Goal: Task Accomplishment & Management: Use online tool/utility

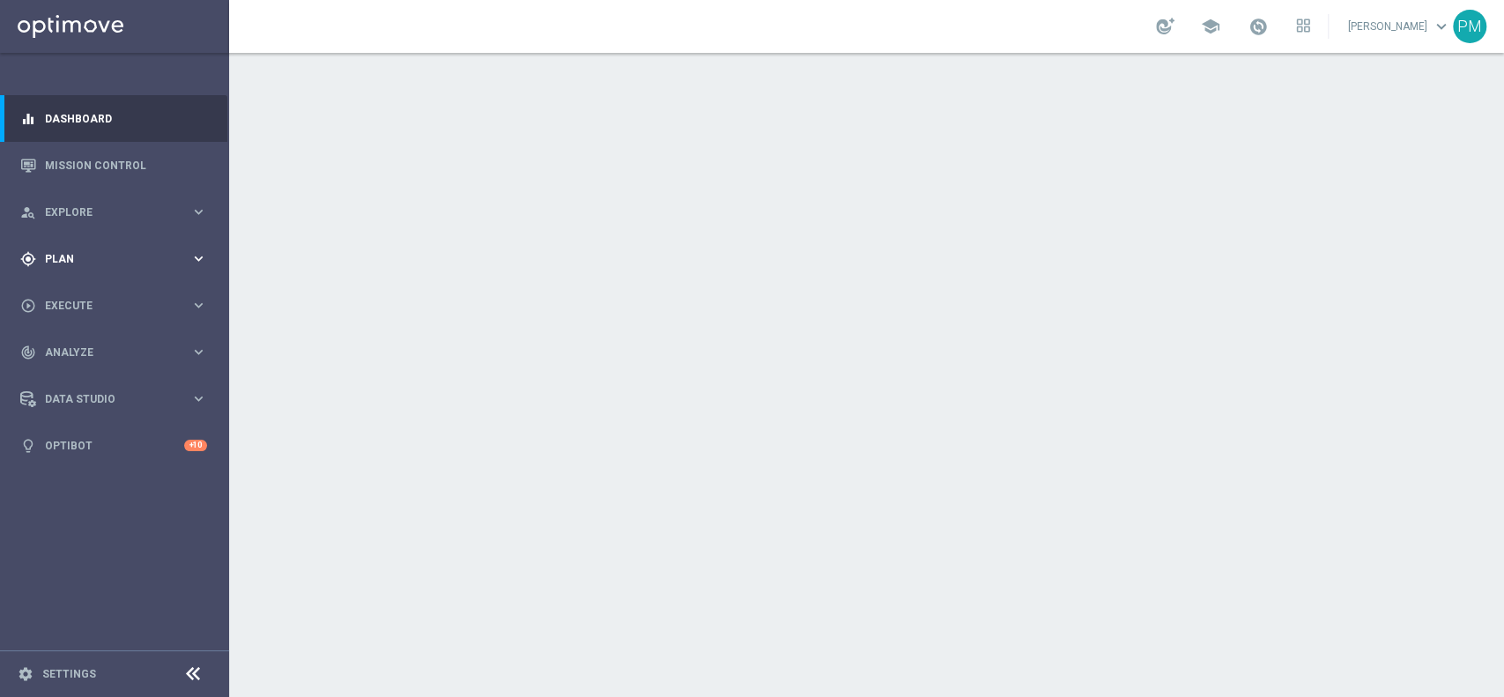
click at [59, 260] on span "Plan" at bounding box center [117, 259] width 145 height 11
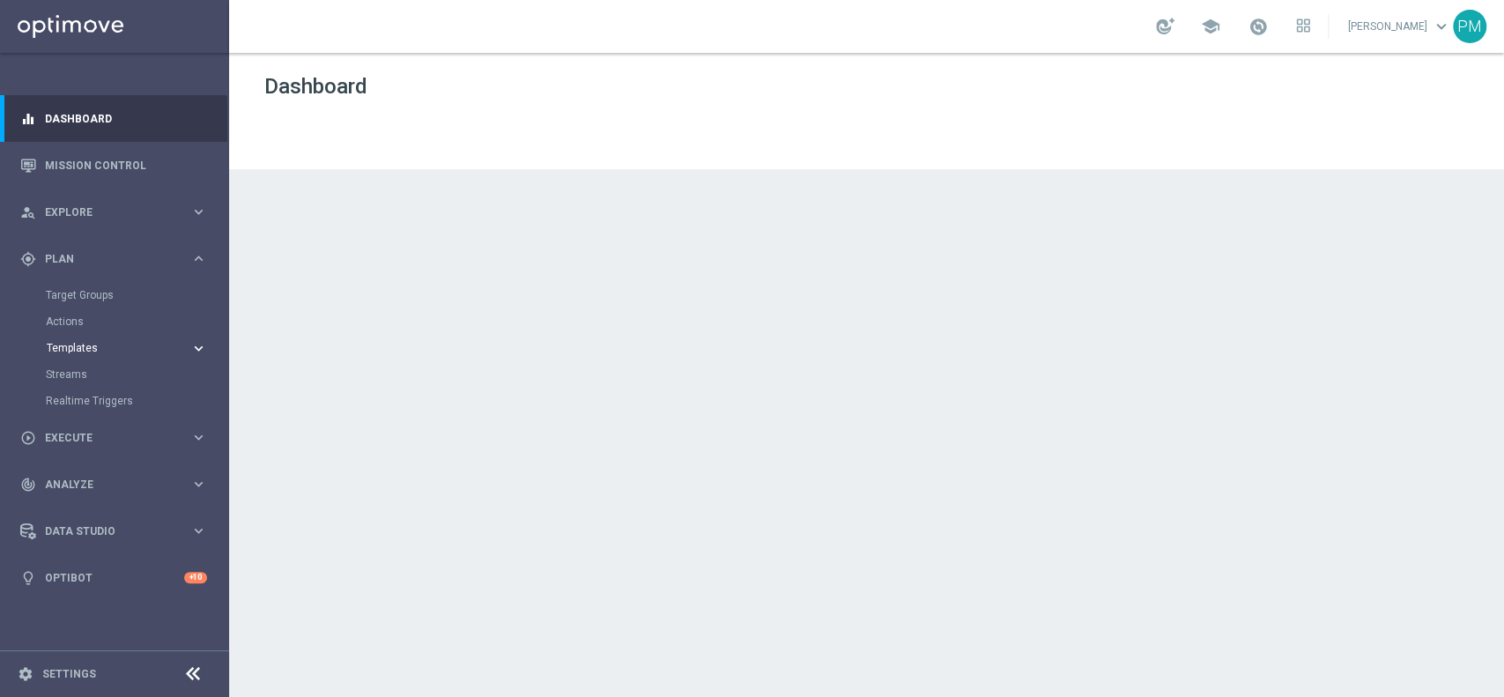
click at [77, 346] on span "Templates" at bounding box center [110, 348] width 126 height 11
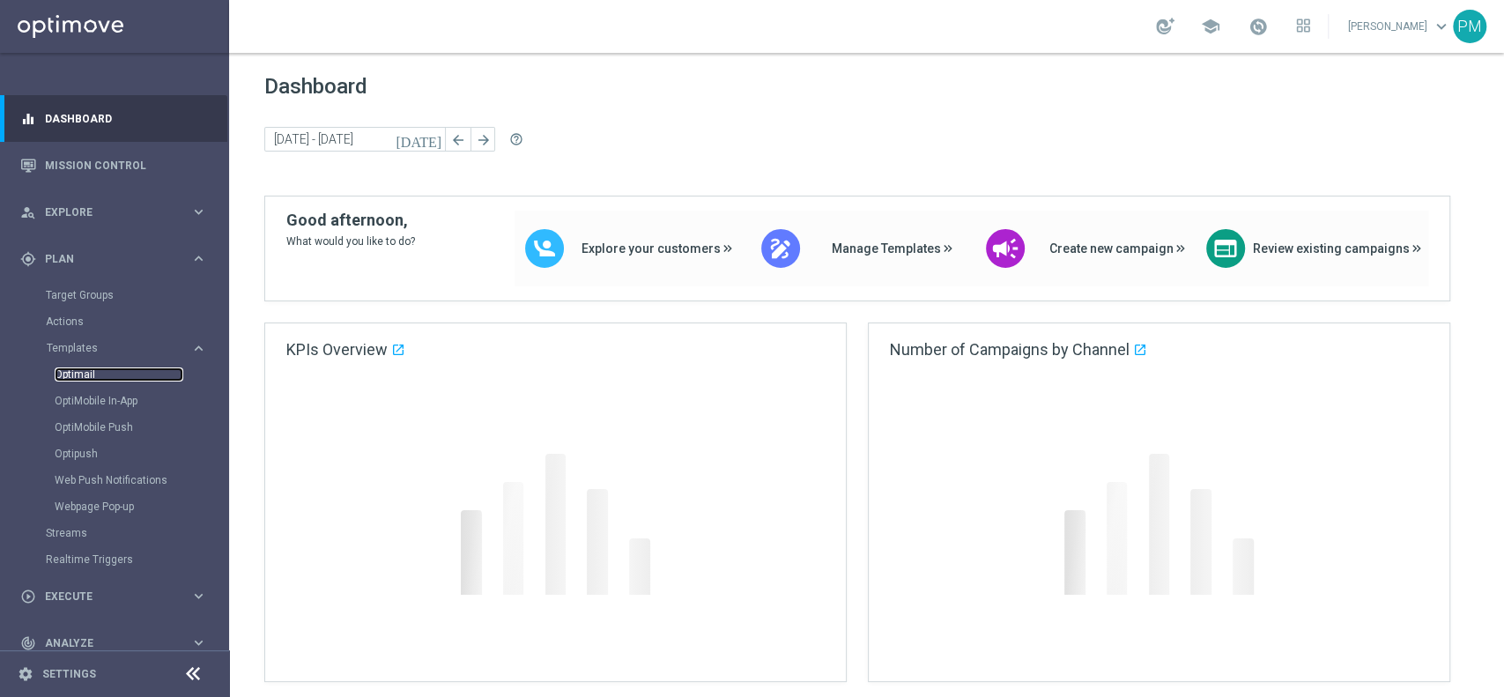
click at [84, 368] on link "Optimail" at bounding box center [119, 374] width 129 height 14
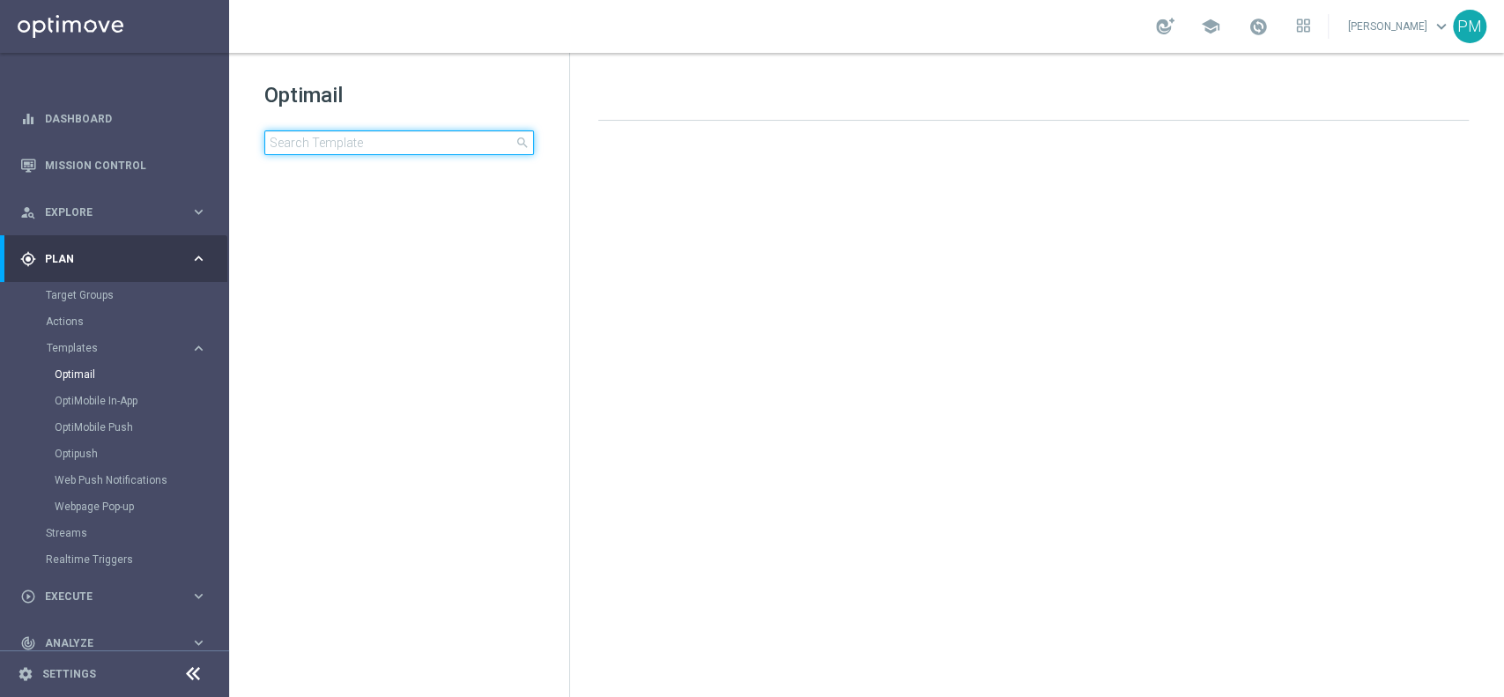
click at [411, 148] on input at bounding box center [399, 142] width 270 height 25
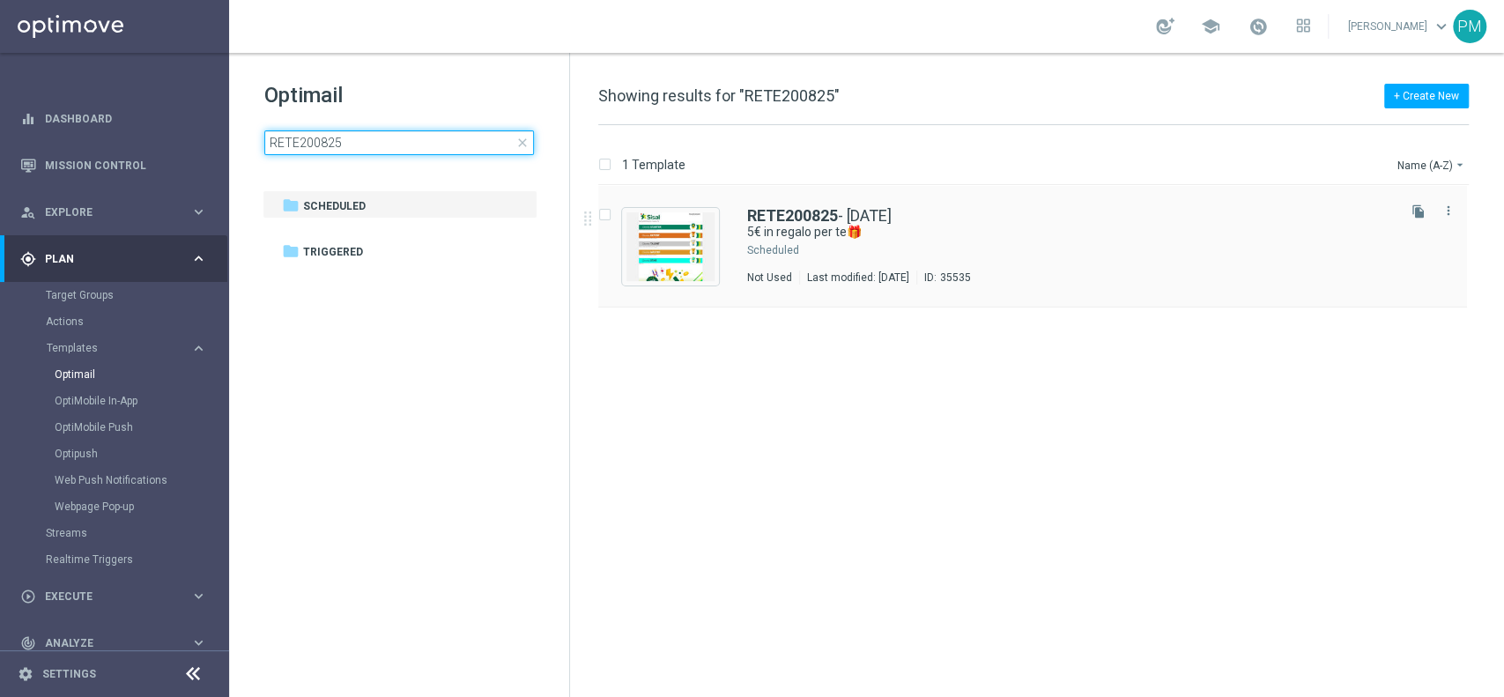
type input "RETE200825"
click at [785, 210] on b "RETE200825" at bounding box center [792, 215] width 91 height 18
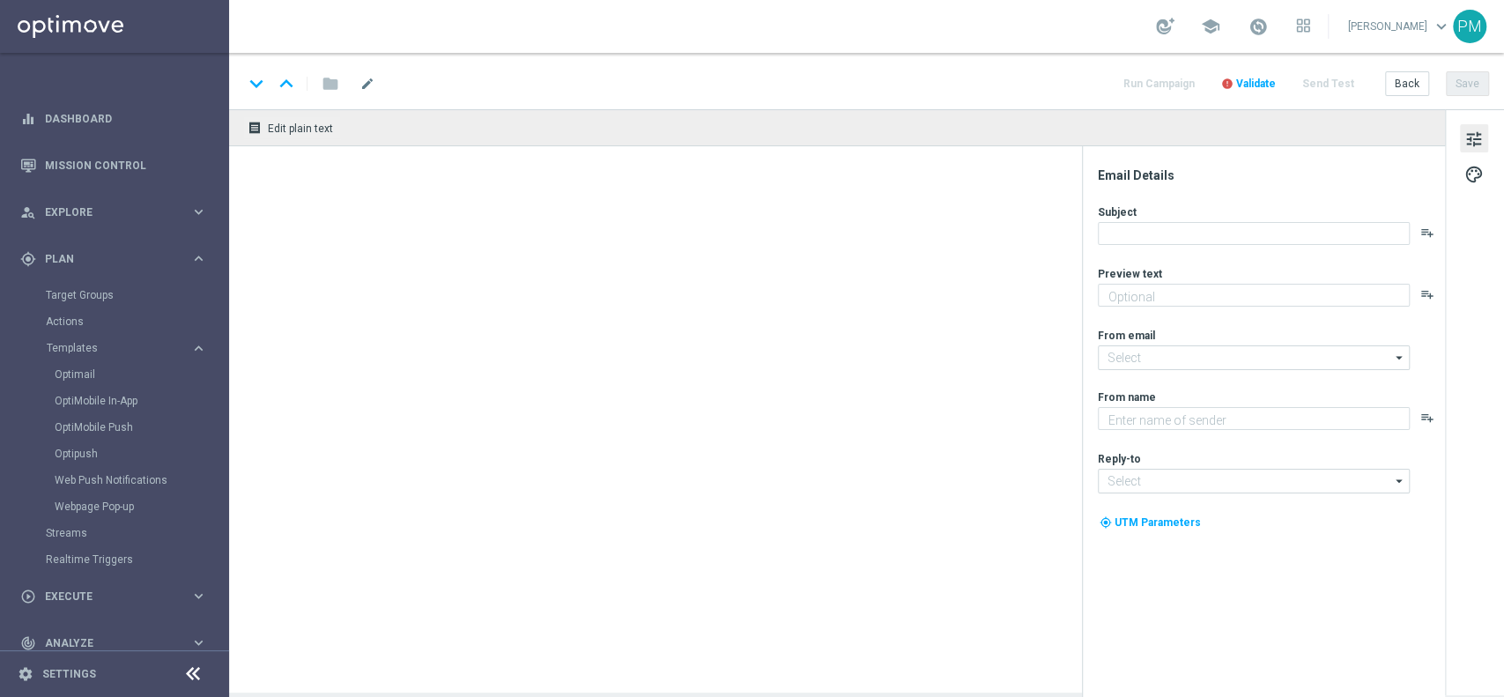
type textarea "da usare su qualsiasi gioco!"
type input "newsletter@comunicazioni.sisal.it"
type textarea "Sisal"
type input "info@sisal.it"
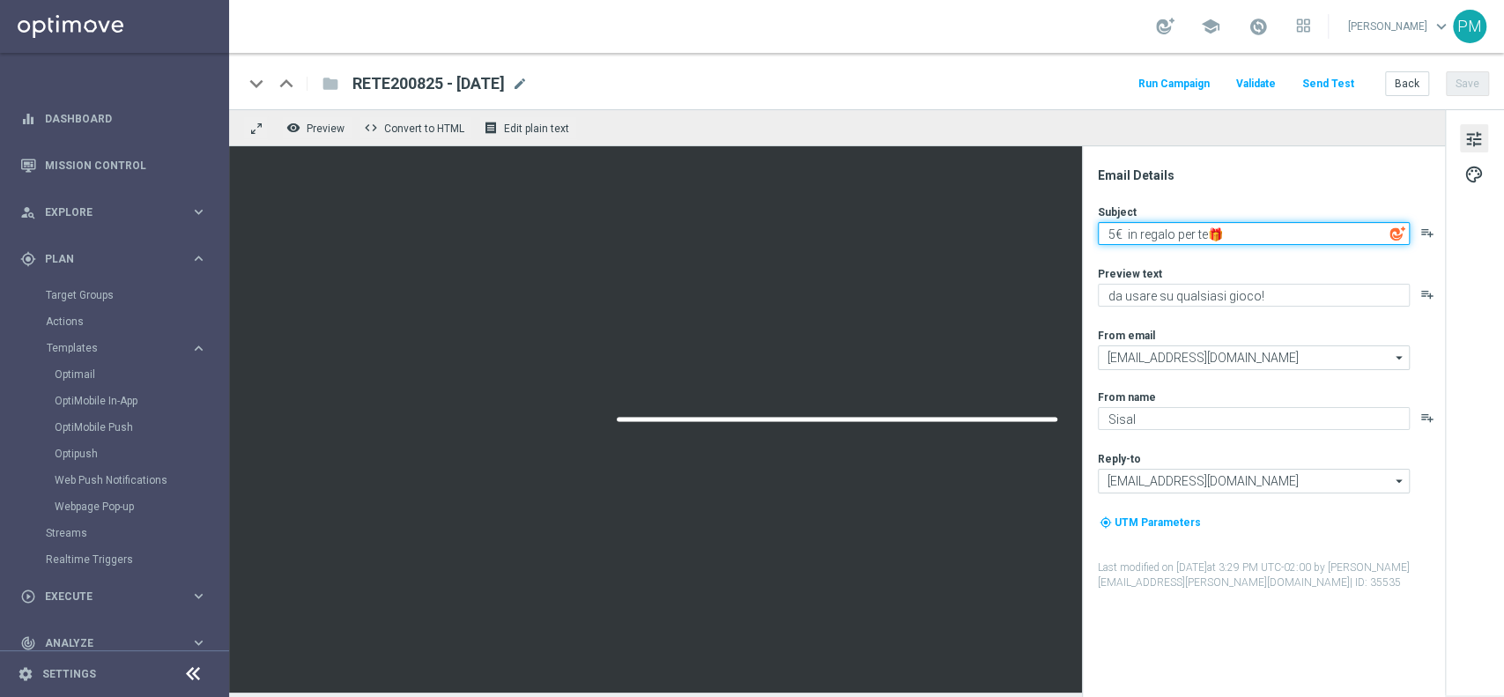
click at [1130, 234] on textarea "5€ in regalo per te🎁" at bounding box center [1253, 233] width 312 height 23
type textarea "5€ in regalo per te🎁"
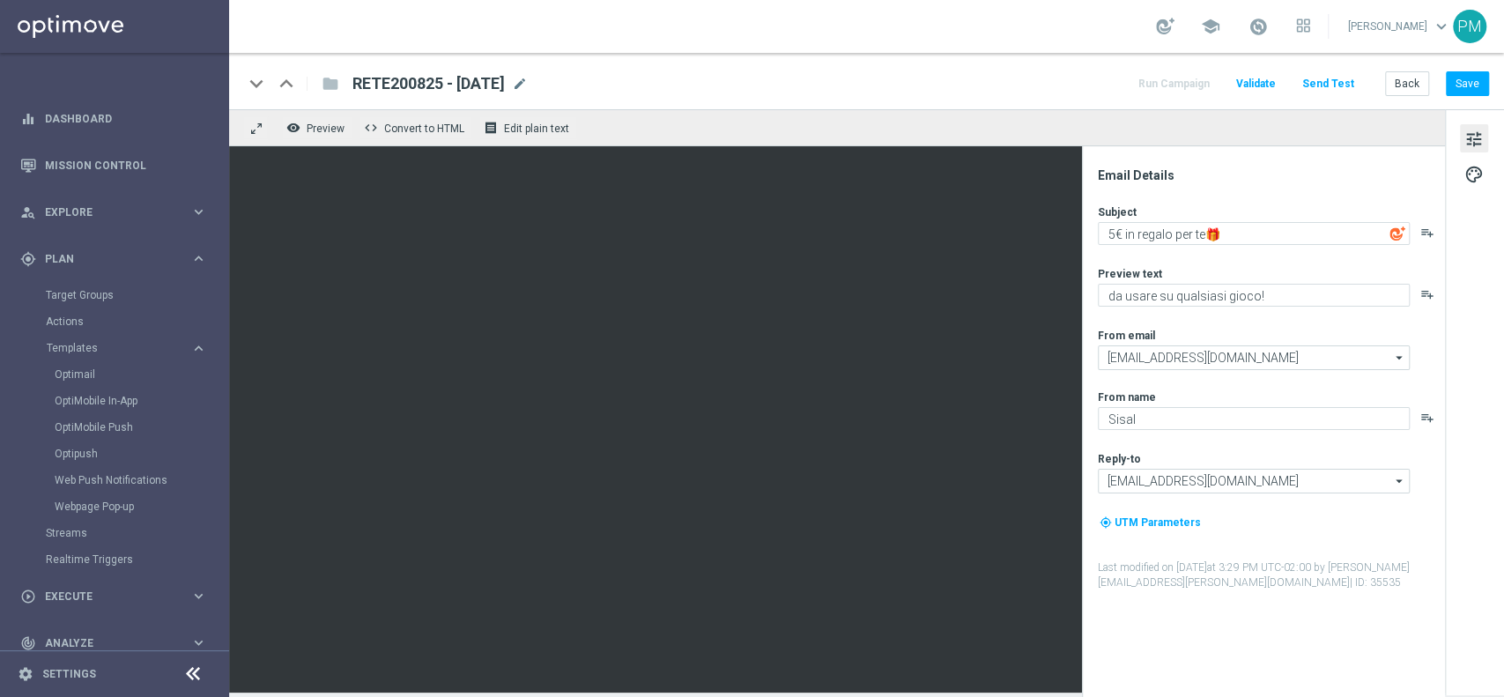
click at [1109, 84] on div "keyboard_arrow_down keyboard_arrow_up folder RETE200825 - 2025-08-20 RETE200825…" at bounding box center [865, 83] width 1245 height 23
click at [1475, 83] on button "Save" at bounding box center [1466, 83] width 43 height 25
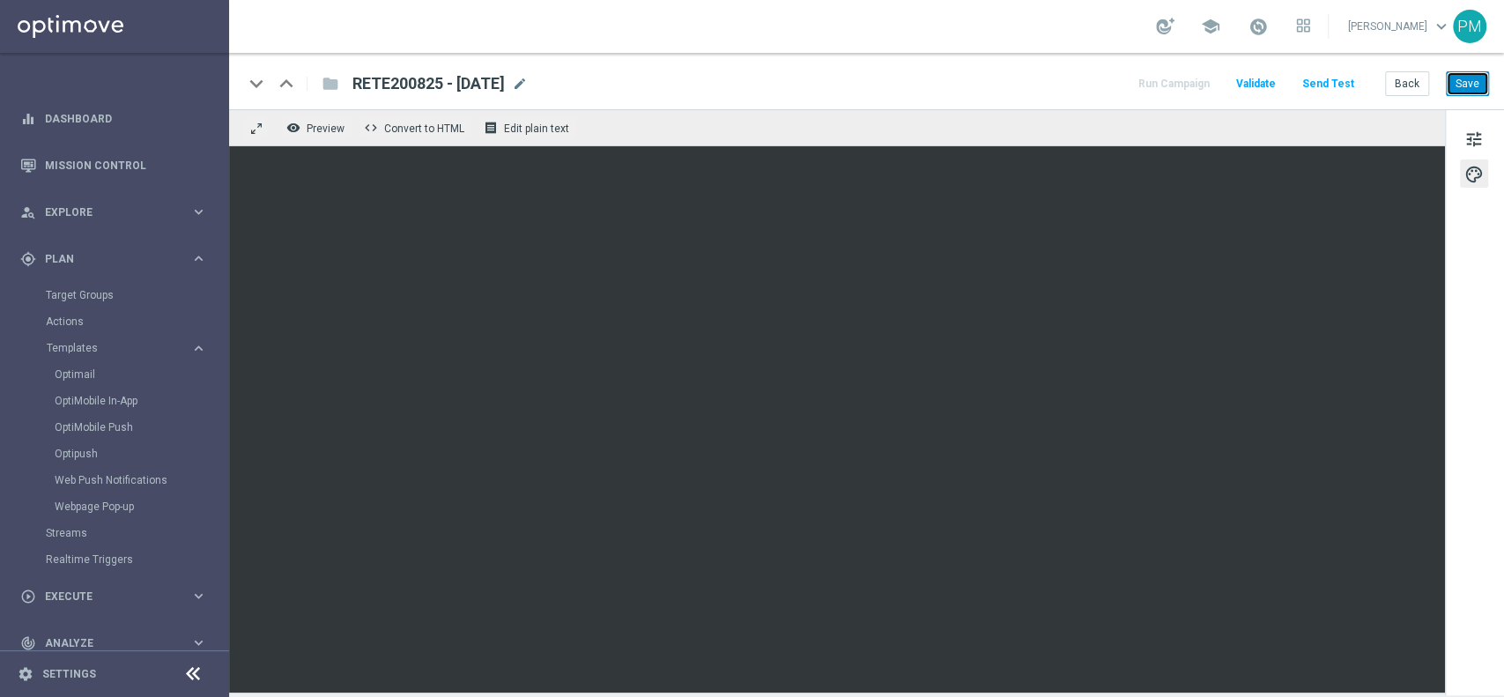
click at [1486, 87] on button "Save" at bounding box center [1466, 83] width 43 height 25
click at [1455, 82] on button "Save" at bounding box center [1466, 83] width 43 height 25
click at [1457, 76] on button "Save" at bounding box center [1466, 83] width 43 height 25
